Goal: Task Accomplishment & Management: Complete application form

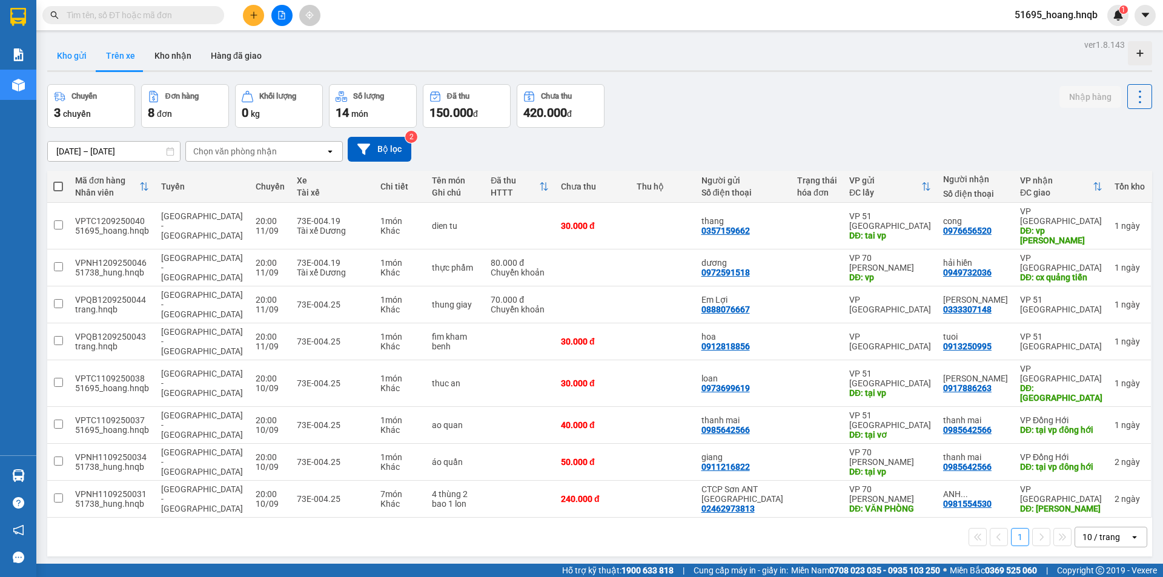
click at [83, 64] on button "Kho gửi" at bounding box center [71, 55] width 49 height 29
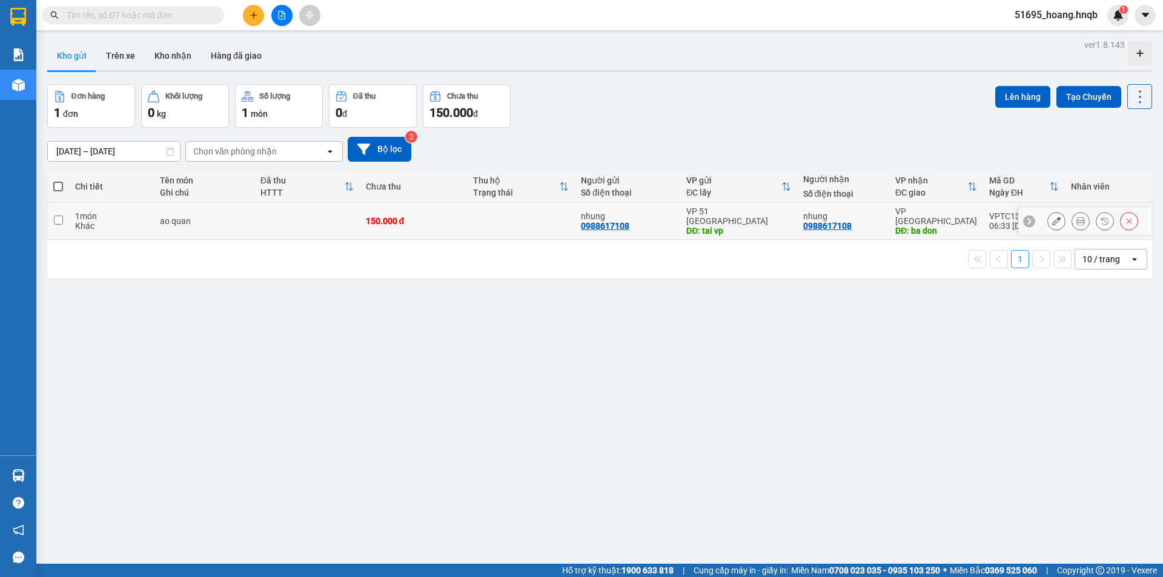
click at [61, 220] on td at bounding box center [58, 221] width 22 height 37
checkbox input "true"
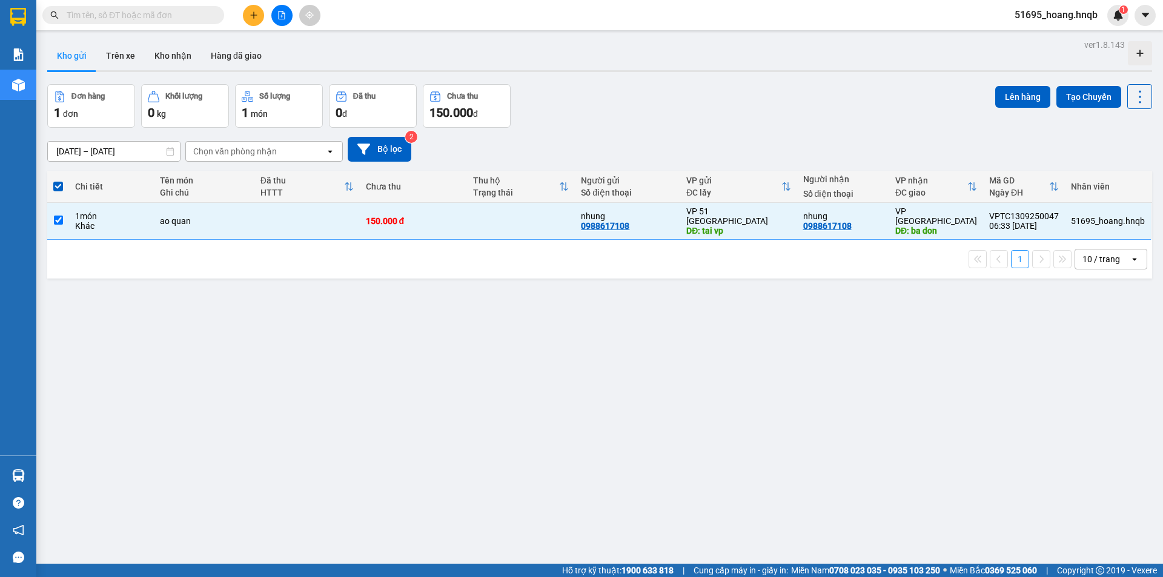
click at [1020, 85] on div "Lên hàng Tạo Chuyến" at bounding box center [1073, 96] width 157 height 25
click at [1024, 92] on button "Lên hàng" at bounding box center [1022, 97] width 55 height 22
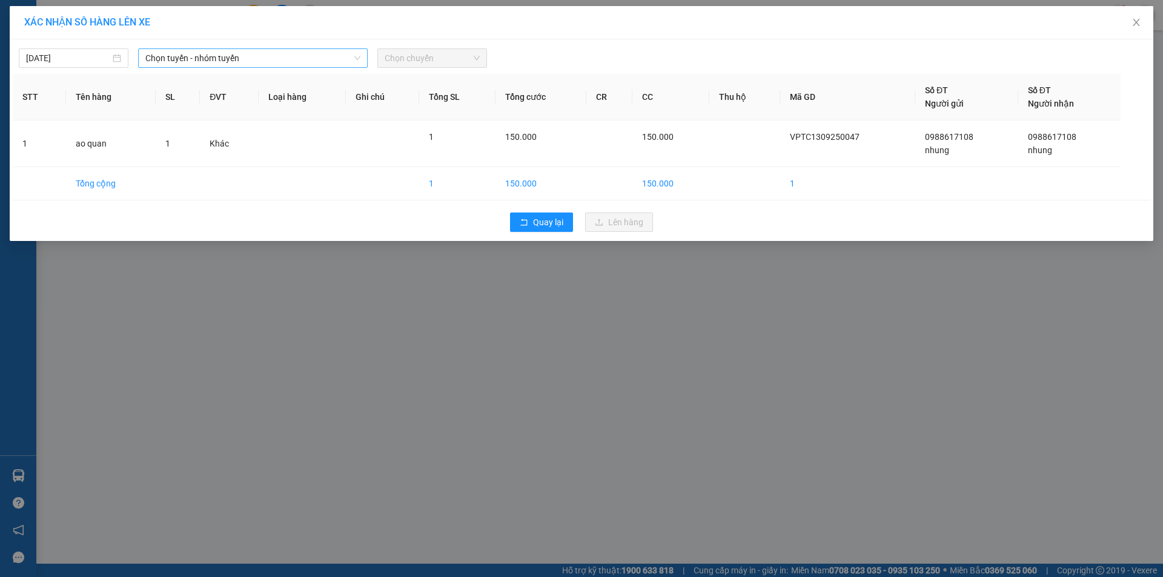
click at [296, 65] on span "Chọn tuyến - nhóm tuyến" at bounding box center [252, 58] width 215 height 18
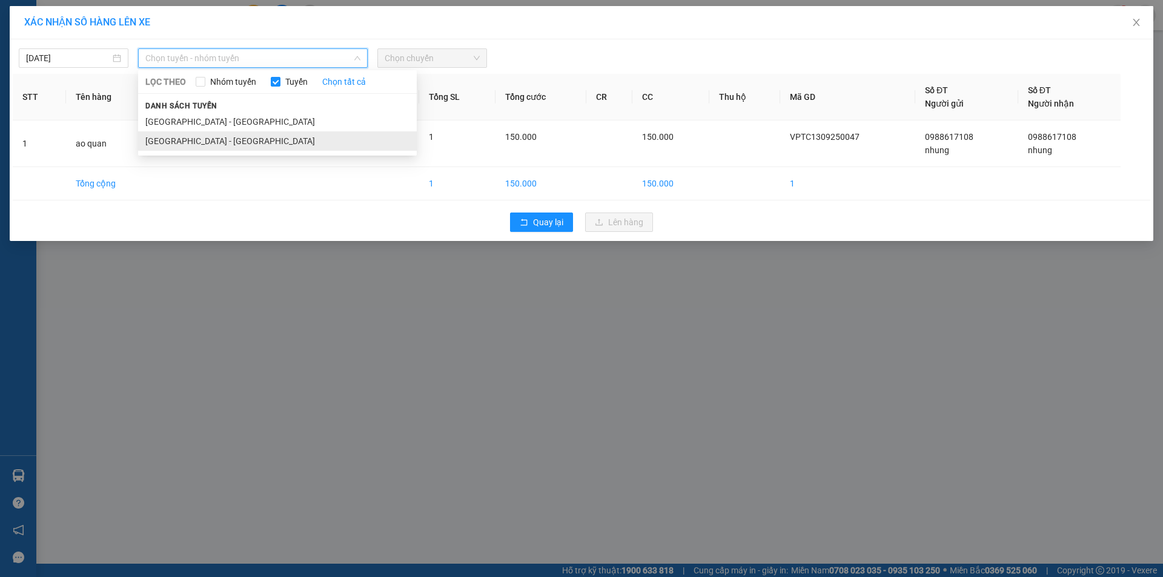
click at [262, 144] on li "[GEOGRAPHIC_DATA] - [GEOGRAPHIC_DATA]" at bounding box center [277, 140] width 279 height 19
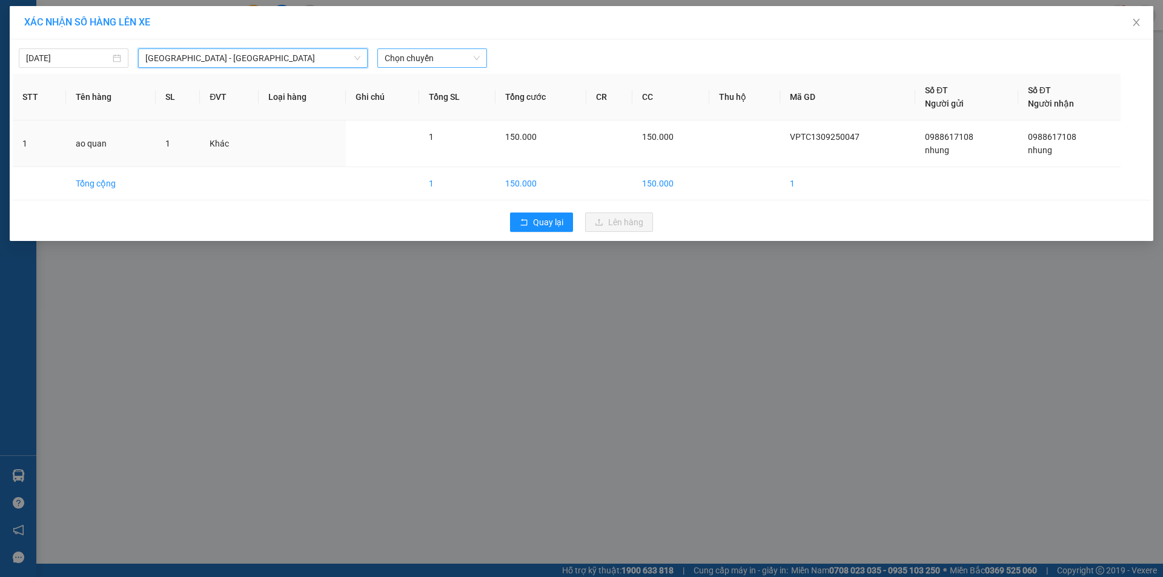
click at [431, 55] on span "Chọn chuyến" at bounding box center [432, 58] width 95 height 18
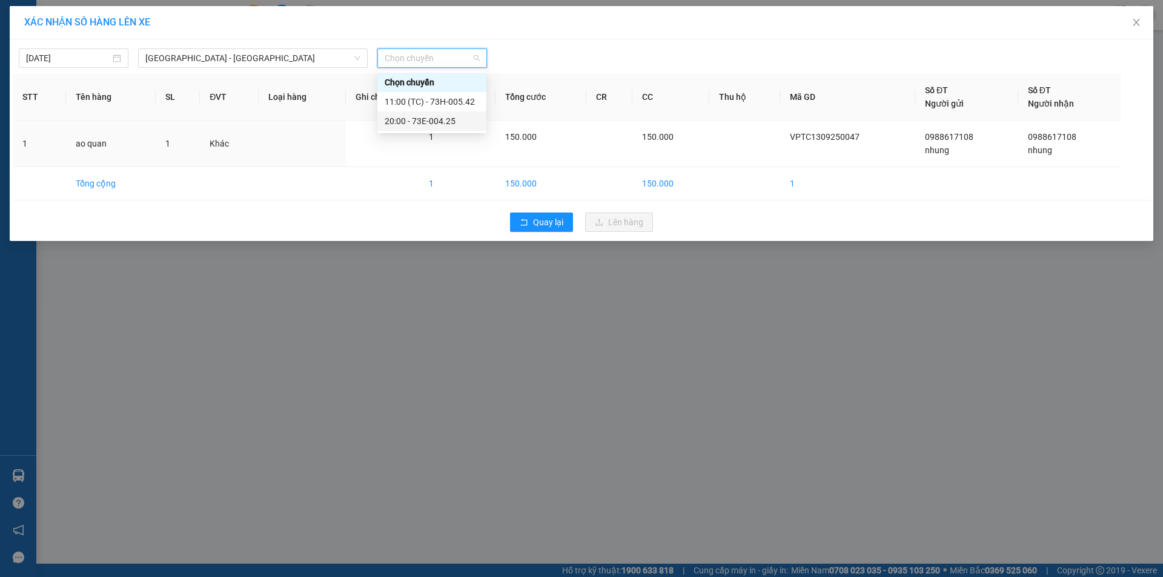
click at [424, 121] on div "20:00 - 73E-004.25" at bounding box center [432, 121] width 95 height 13
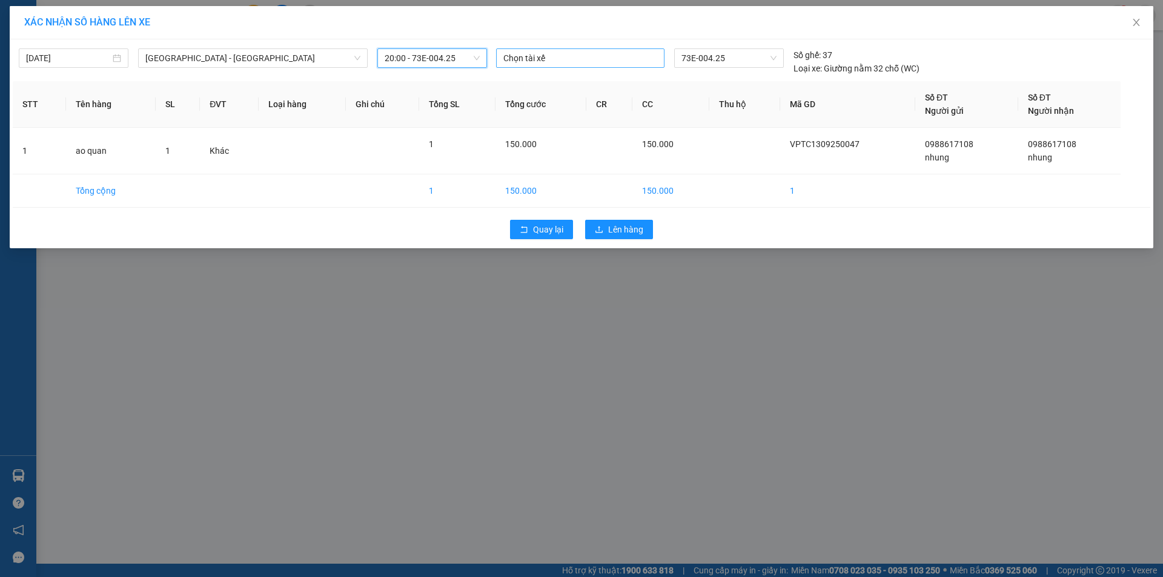
click at [577, 53] on div at bounding box center [580, 58] width 162 height 15
click at [548, 97] on div "Tài xế Dương" at bounding box center [586, 101] width 167 height 13
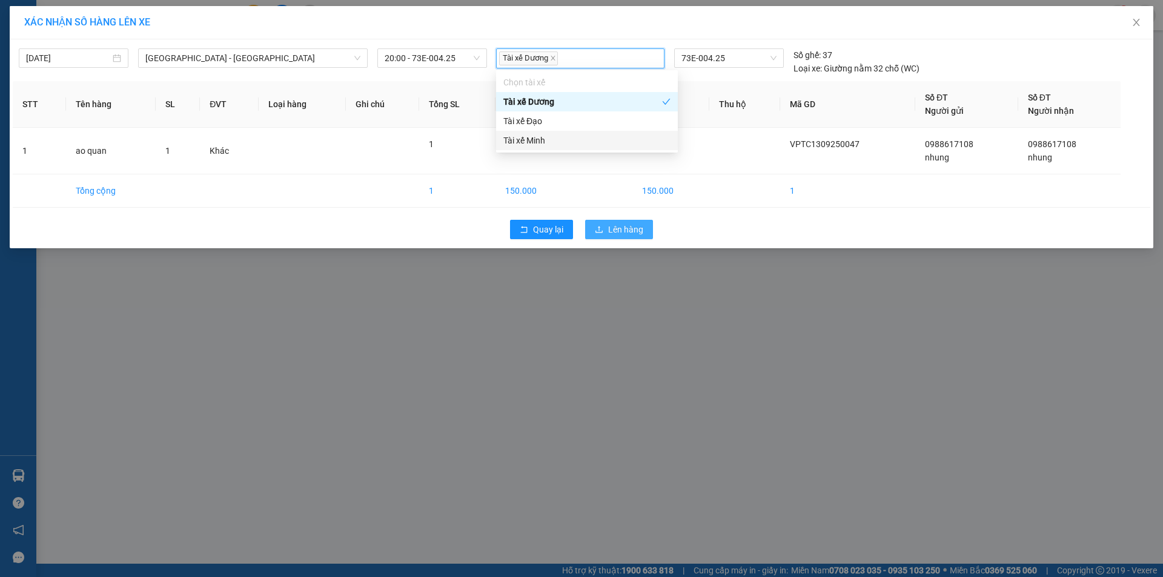
click at [632, 230] on span "Lên hàng" at bounding box center [625, 229] width 35 height 13
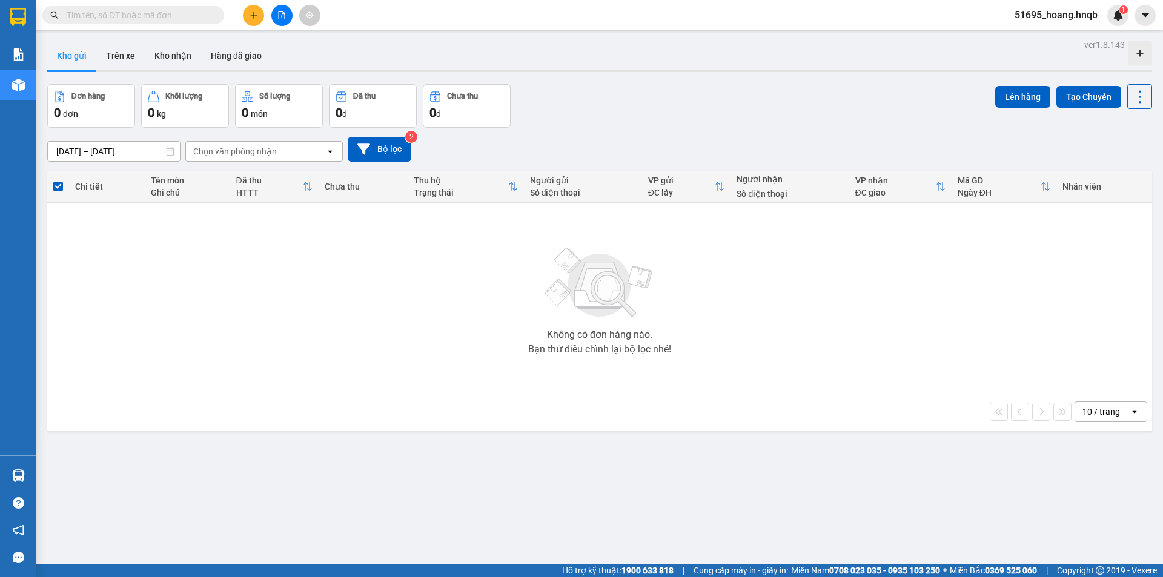
click at [246, 10] on button at bounding box center [253, 15] width 21 height 21
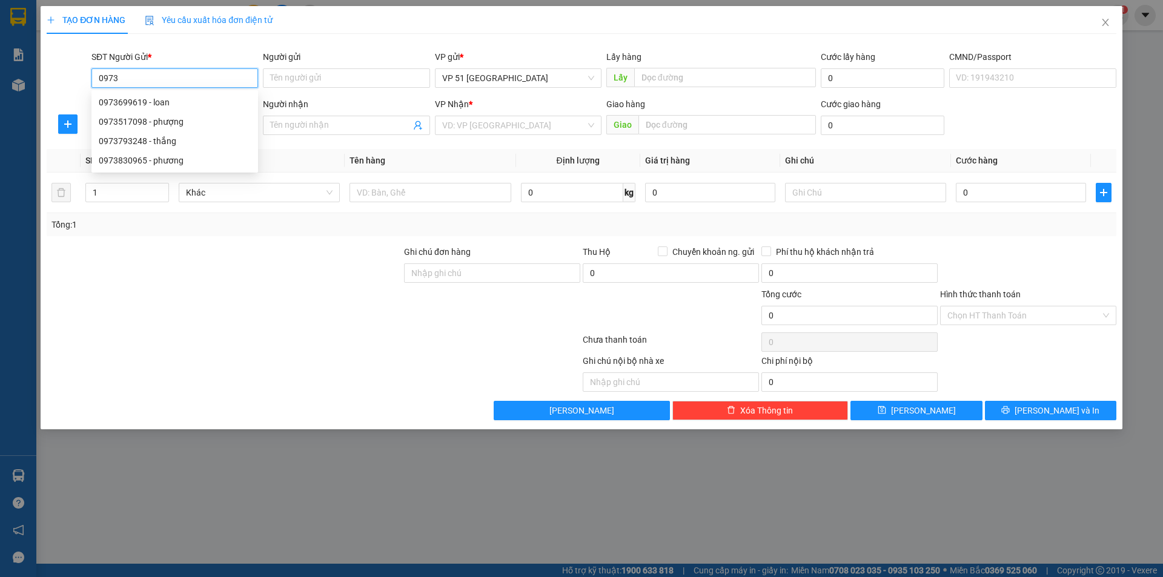
click at [168, 105] on div "0973699619 - loan" at bounding box center [175, 102] width 152 height 13
type input "0973699619"
type input "loan"
type input "tại vp"
type input "0973699619"
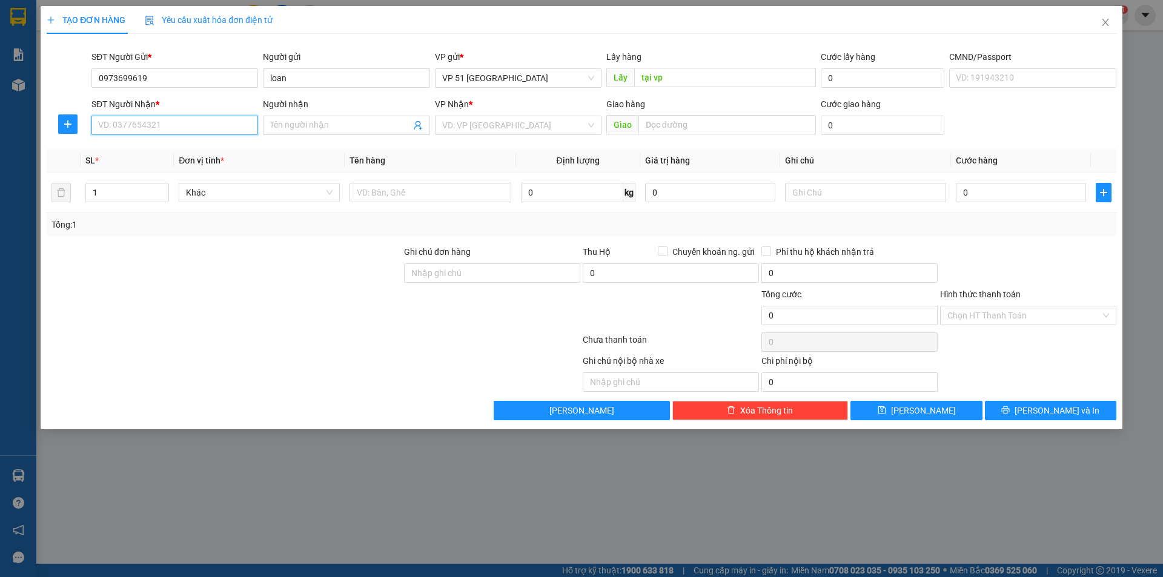
click at [147, 129] on input "SĐT Người Nhận *" at bounding box center [174, 125] width 167 height 19
click at [132, 139] on div "0931390595 0931390595 - chị huyền" at bounding box center [174, 150] width 167 height 24
click at [134, 145] on div "Transit Pickup Surcharge Ids Transit Deliver Surcharge Ids Transit Deliver Surc…" at bounding box center [582, 232] width 1070 height 377
click at [178, 138] on div "SĐT Người Nhận * 0931390" at bounding box center [174, 119] width 167 height 42
click at [174, 130] on input "0931390" at bounding box center [174, 125] width 167 height 19
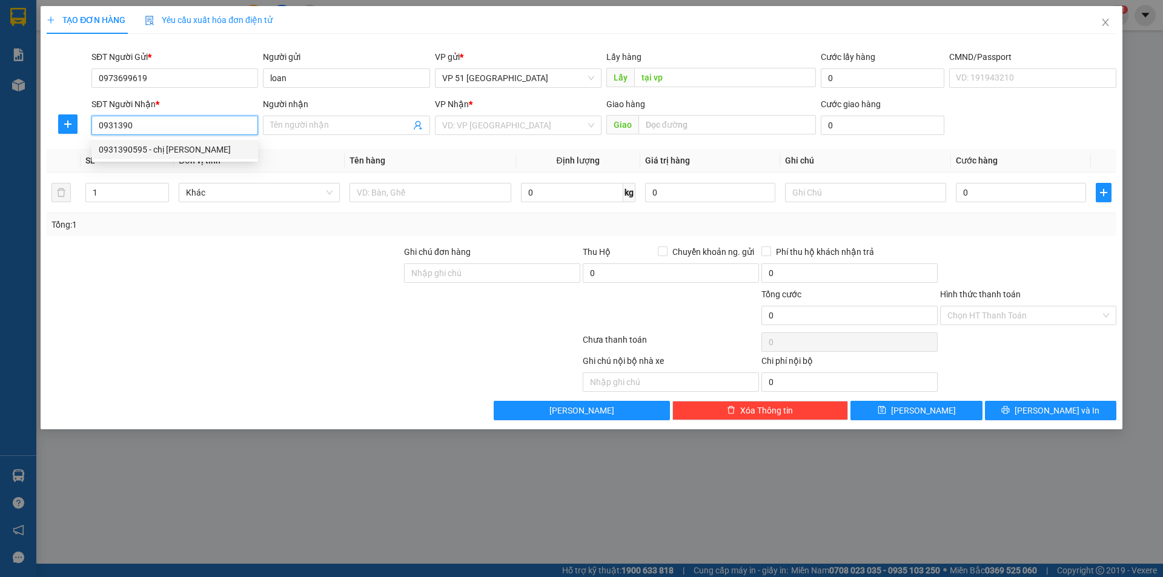
click at [177, 146] on div "0931390595 - chị [PERSON_NAME]" at bounding box center [175, 149] width 152 height 13
type input "0931390595"
type input "chị [PERSON_NAME]"
type input "[GEOGRAPHIC_DATA]"
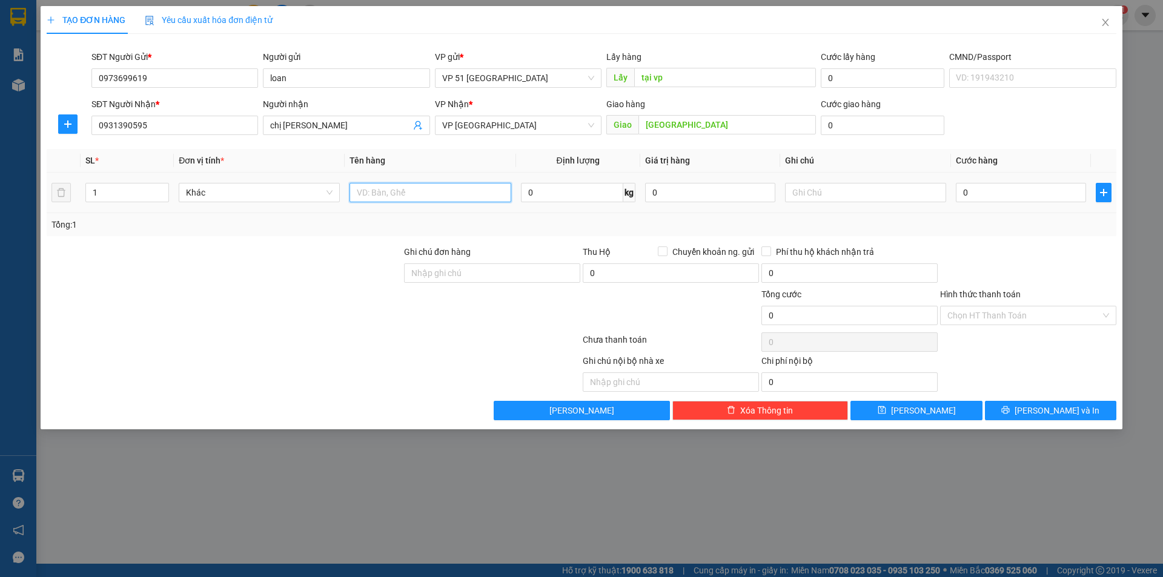
click at [393, 189] on input "text" at bounding box center [430, 192] width 161 height 19
type input "thuoc"
drag, startPoint x: 991, startPoint y: 198, endPoint x: 956, endPoint y: 172, distance: 43.7
click at [991, 198] on input "0" at bounding box center [1021, 192] width 130 height 19
type input "3"
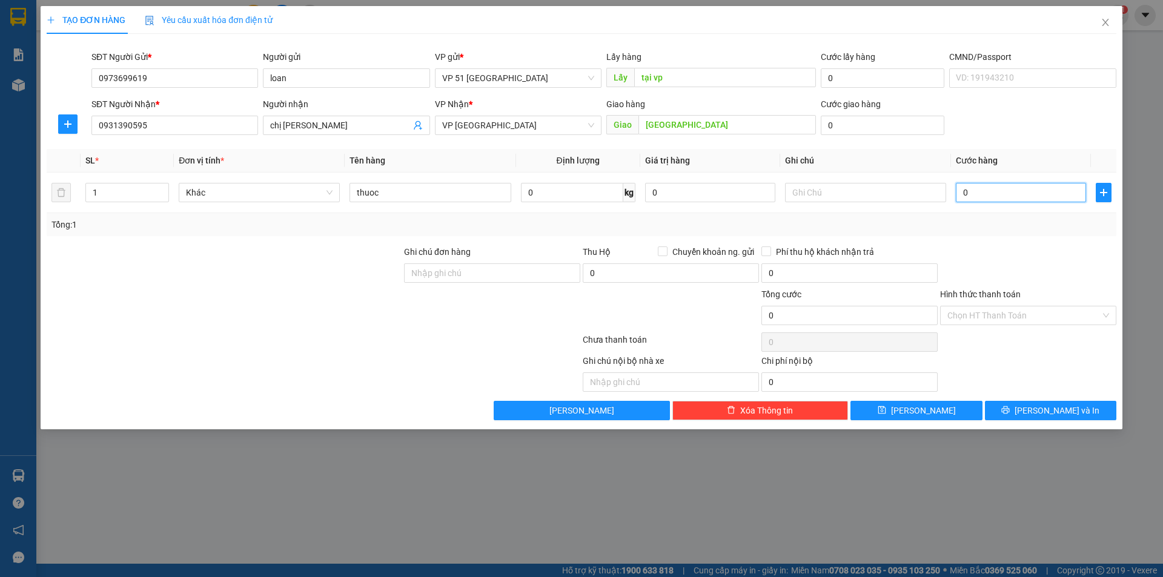
type input "3"
type input "30"
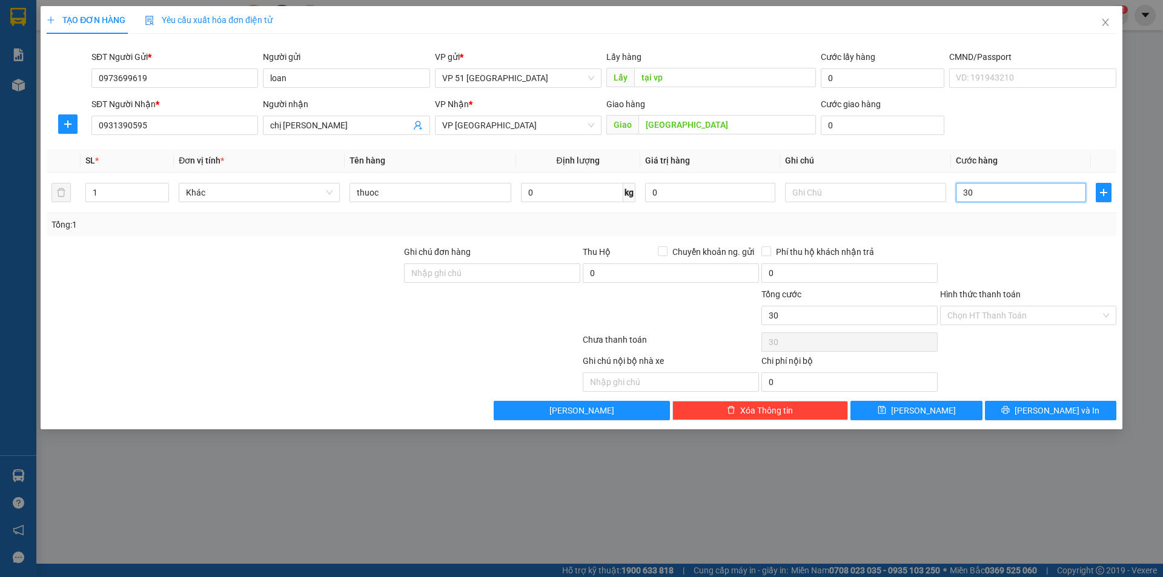
type input "300"
type input "3.000"
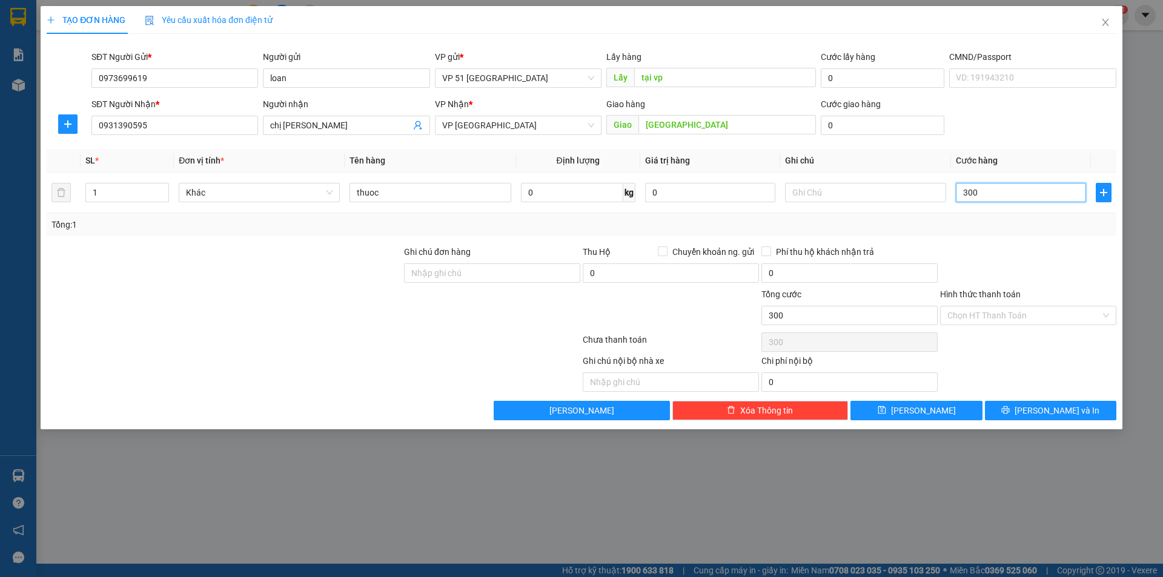
type input "3.000"
type input "30.000"
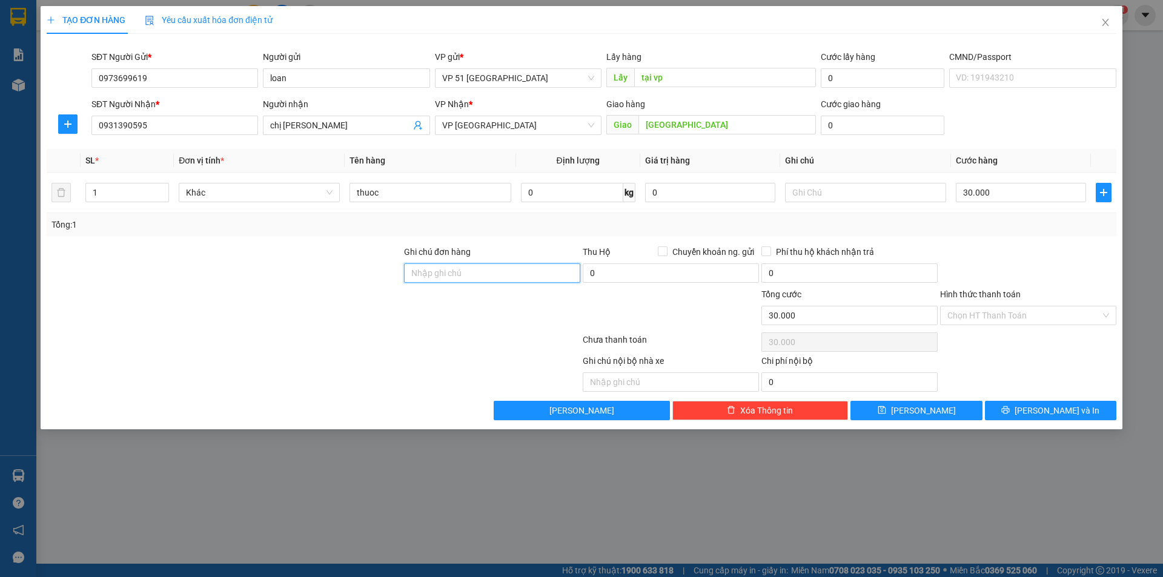
click at [506, 273] on input "Ghi chú đơn hàng" at bounding box center [492, 273] width 176 height 19
type input "Chưa thanh toán cước"
click at [963, 411] on button "[PERSON_NAME]" at bounding box center [916, 410] width 131 height 19
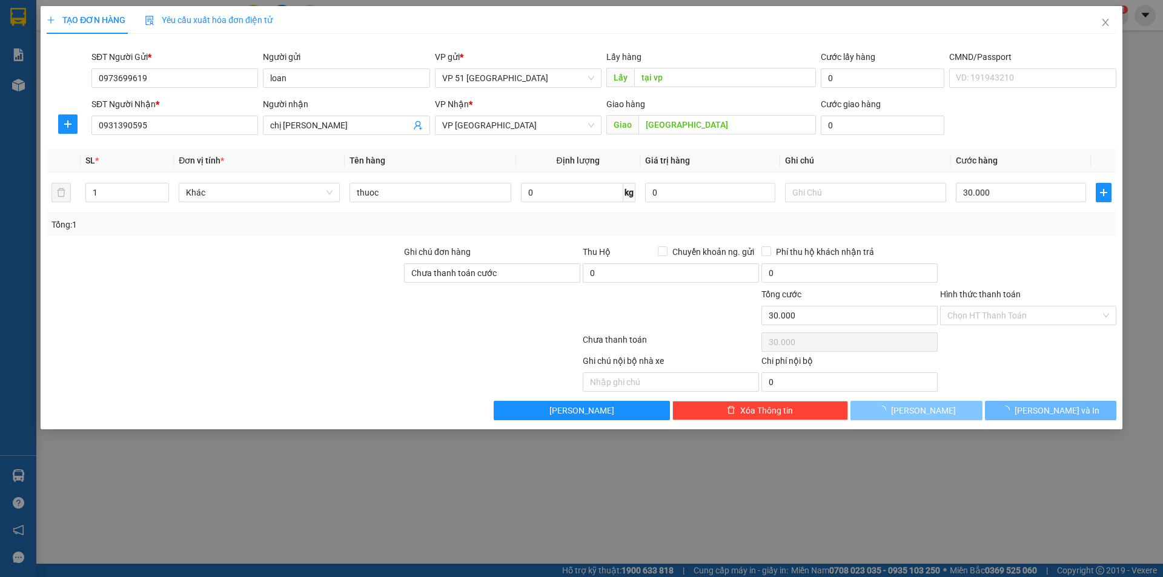
type input "0"
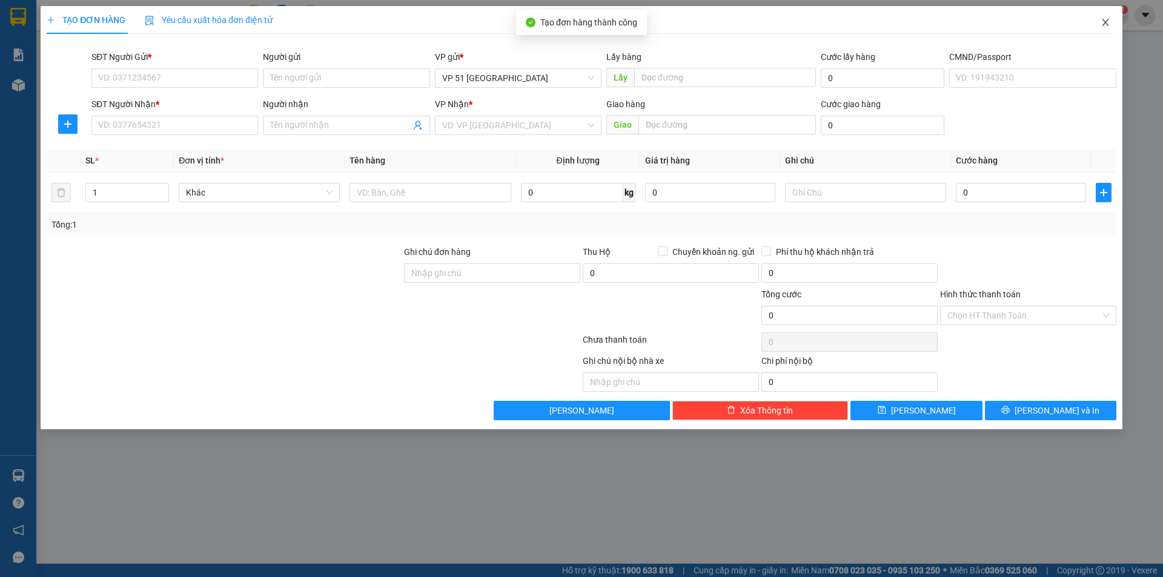
click at [1097, 21] on span "Close" at bounding box center [1106, 23] width 34 height 34
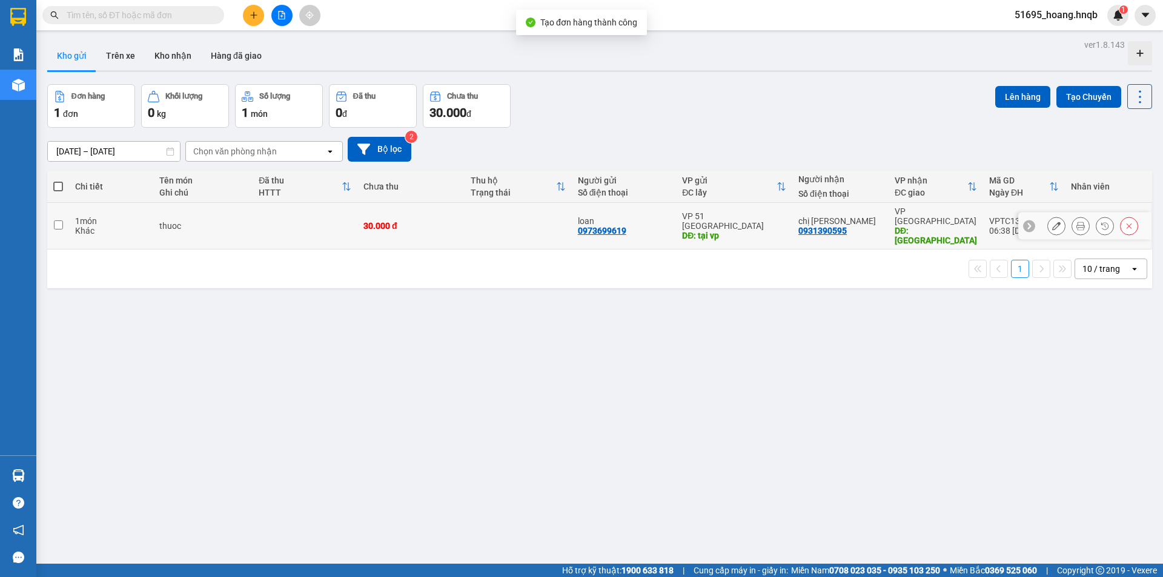
click at [49, 223] on td at bounding box center [58, 226] width 22 height 47
checkbox input "true"
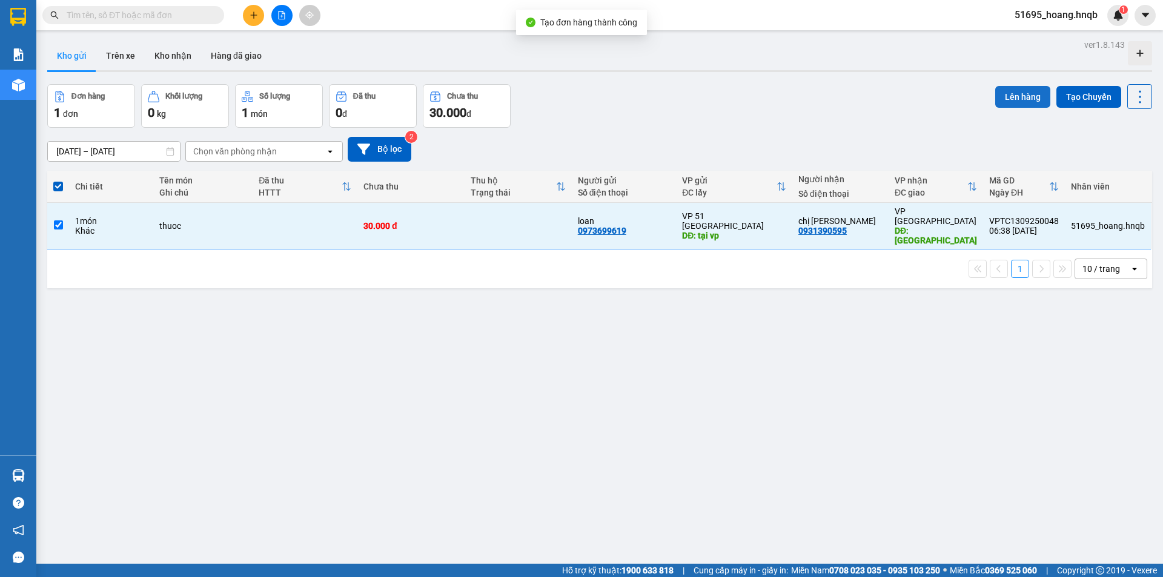
click at [1028, 97] on button "Lên hàng" at bounding box center [1022, 97] width 55 height 22
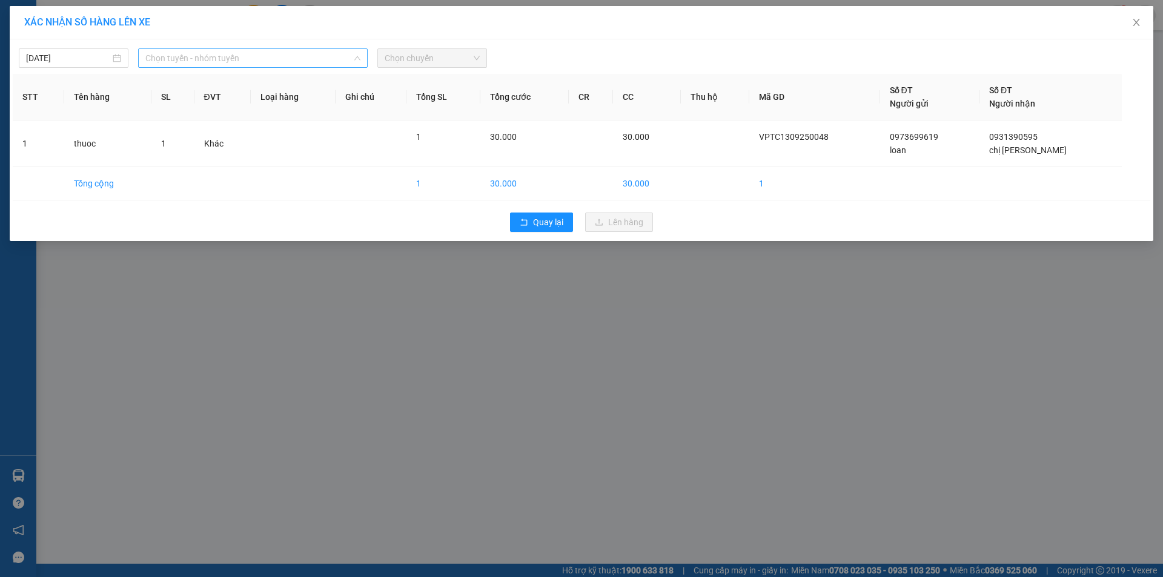
click at [289, 53] on span "Chọn tuyến - nhóm tuyến" at bounding box center [252, 58] width 215 height 18
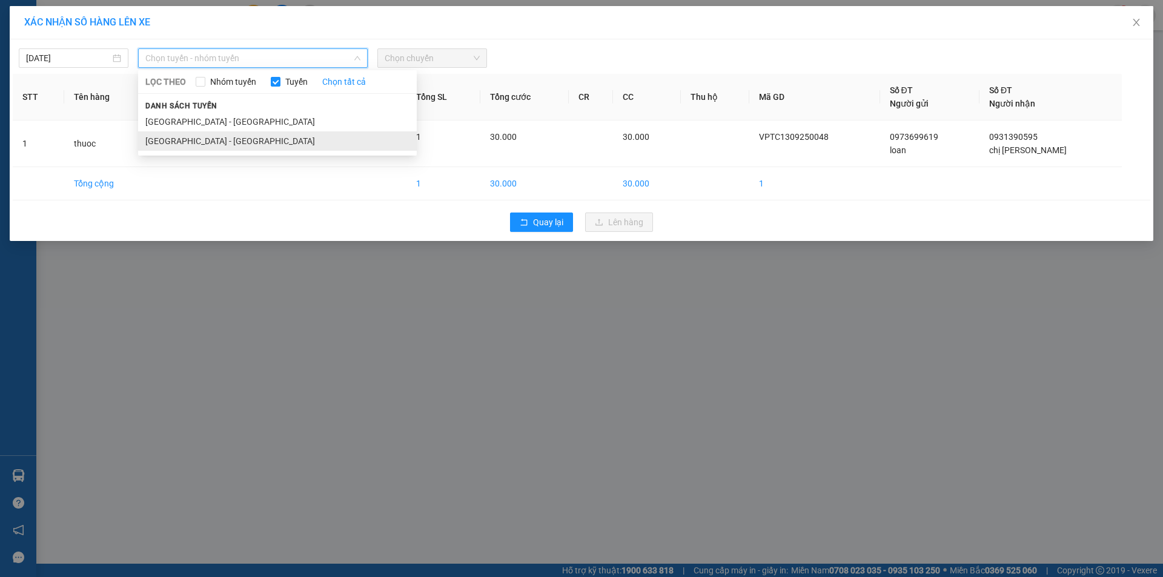
click at [208, 142] on li "[GEOGRAPHIC_DATA] - [GEOGRAPHIC_DATA]" at bounding box center [277, 140] width 279 height 19
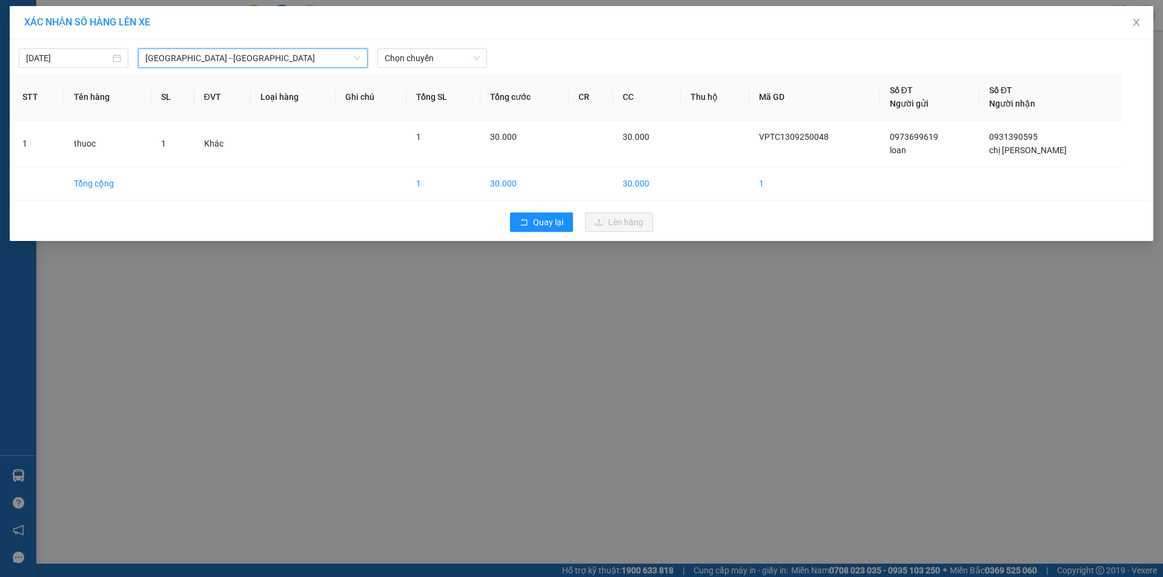
click at [461, 63] on span "Chọn chuyến" at bounding box center [432, 58] width 95 height 18
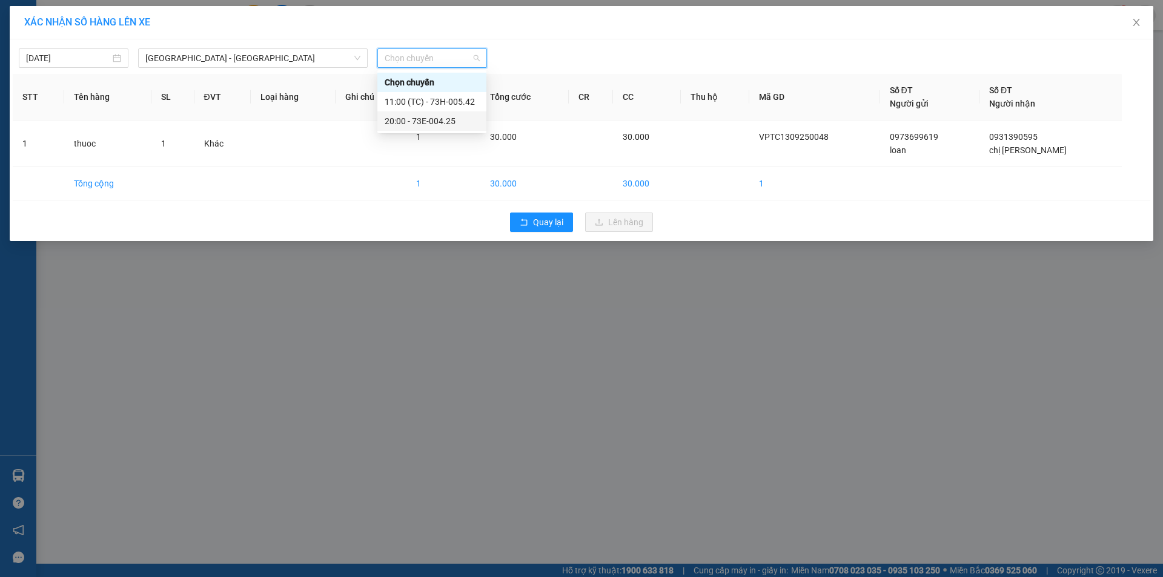
click at [433, 121] on div "20:00 - 73E-004.25" at bounding box center [432, 121] width 95 height 13
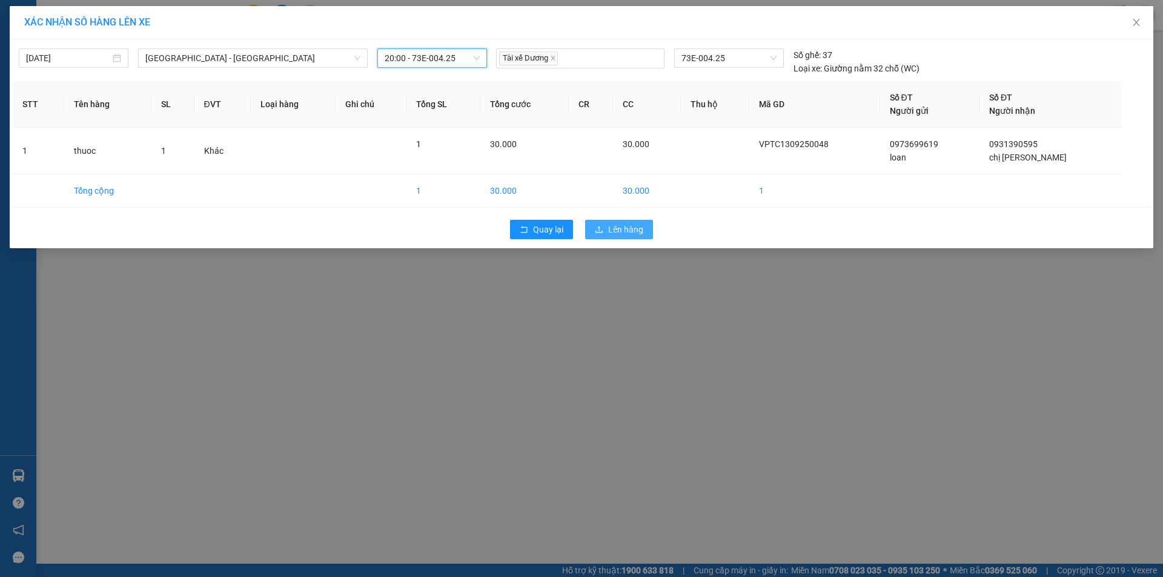
click at [626, 221] on button "Lên hàng" at bounding box center [619, 229] width 68 height 19
